Goal: Task Accomplishment & Management: Use online tool/utility

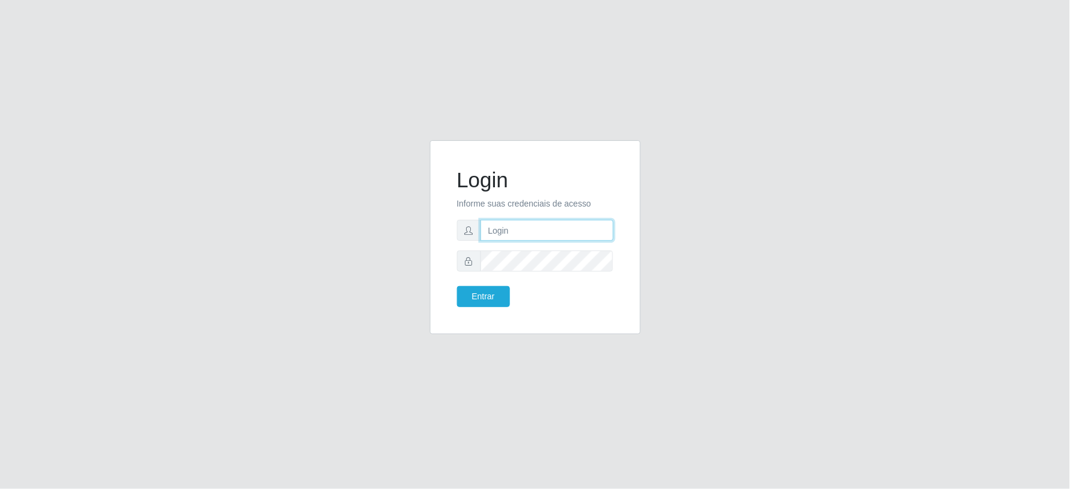
type input "[PERSON_NAME][EMAIL_ADDRESS][PERSON_NAME][DOMAIN_NAME]"
click at [489, 289] on button "Entrar" at bounding box center [483, 296] width 53 height 21
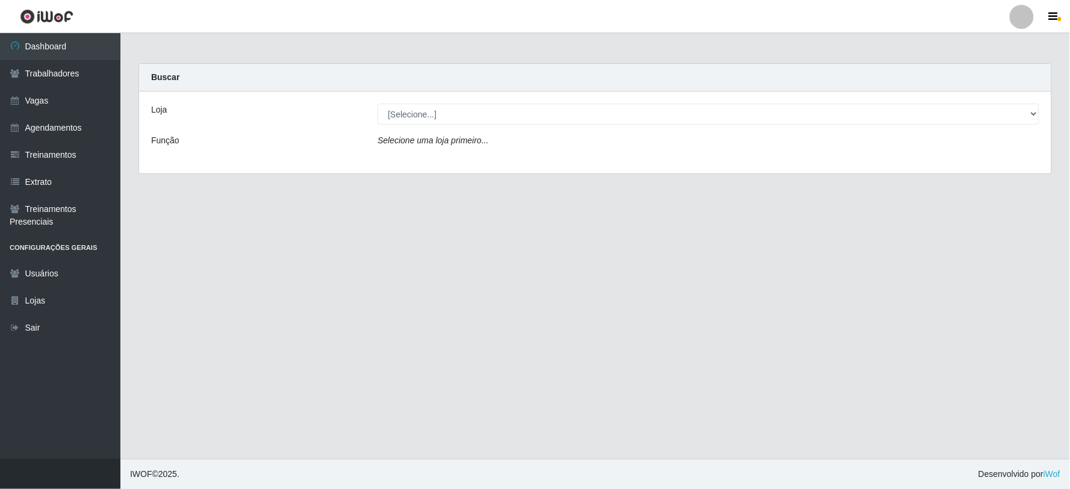
click at [548, 100] on div "Loja [Selecione...] SuperFácil Atacado - Vale do Sol Função Selecione uma loja …" at bounding box center [595, 133] width 912 height 82
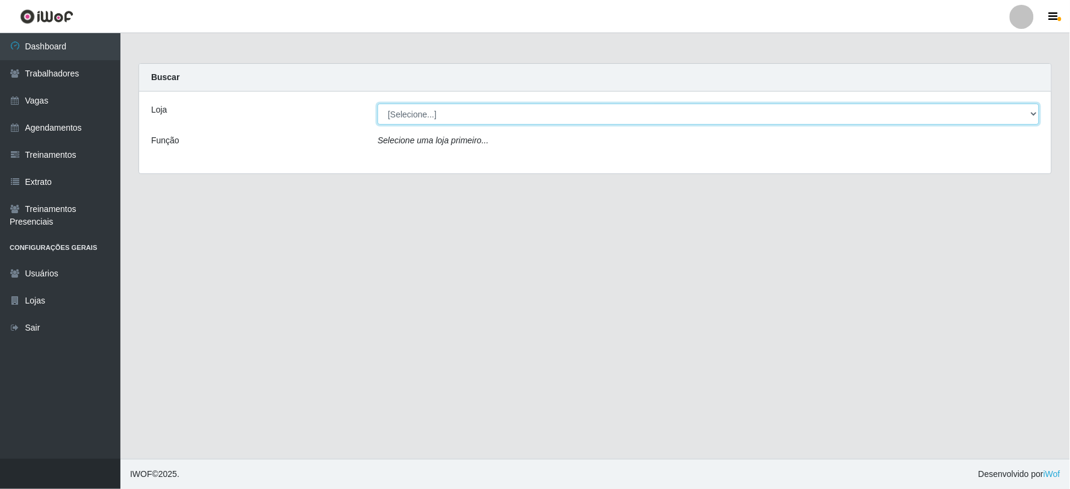
click at [548, 117] on select "[Selecione...] SuperFácil Atacado - Vale do Sol" at bounding box center [708, 114] width 662 height 21
select select "502"
click at [377, 104] on select "[Selecione...] SuperFácil Atacado - Vale do Sol" at bounding box center [708, 114] width 662 height 21
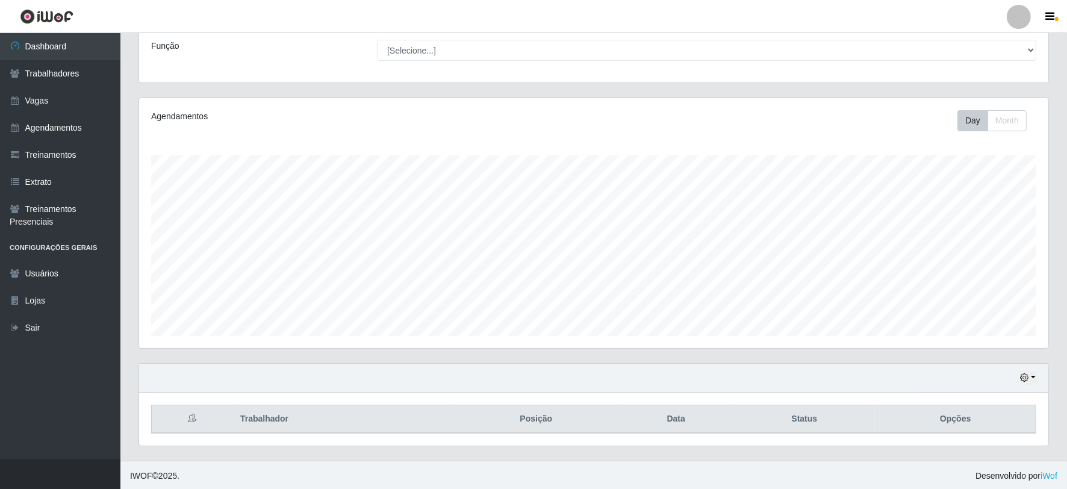
scroll to position [96, 0]
